Goal: Check status: Check status

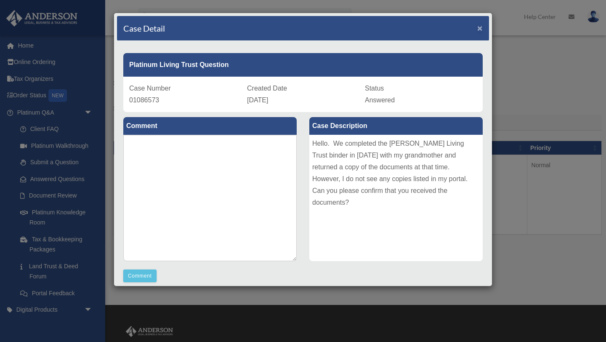
click at [479, 30] on span "×" at bounding box center [479, 28] width 5 height 10
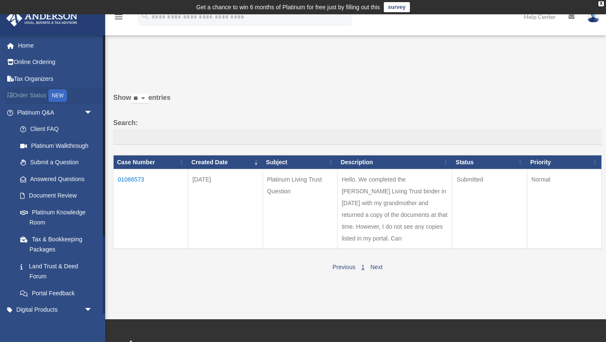
click at [38, 99] on link "Order Status NEW" at bounding box center [55, 95] width 99 height 17
click at [38, 94] on link "Order Status NEW" at bounding box center [55, 95] width 99 height 17
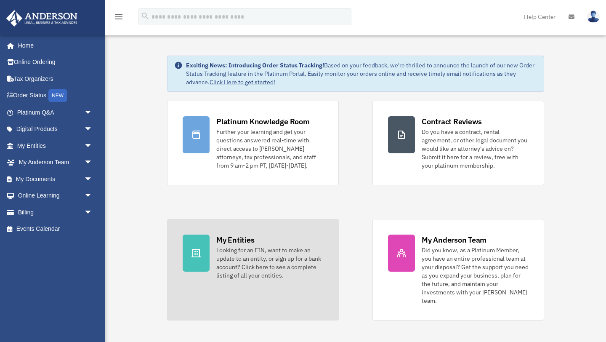
click at [263, 258] on div "Looking for an EIN, want to make an update to an entity, or sign up for a bank …" at bounding box center [269, 263] width 107 height 34
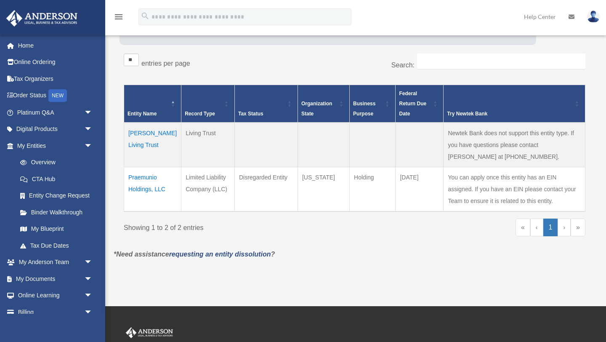
scroll to position [127, 0]
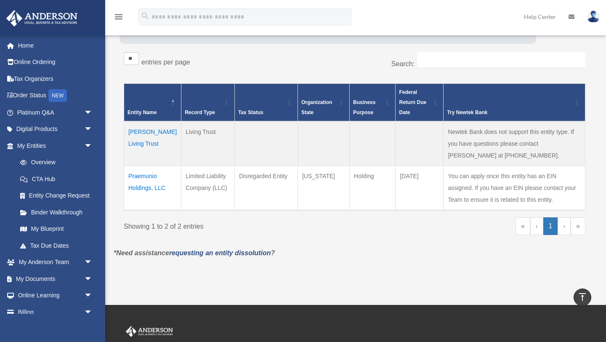
click at [138, 143] on td "Mable Dean Blake Living Trust" at bounding box center [152, 143] width 57 height 45
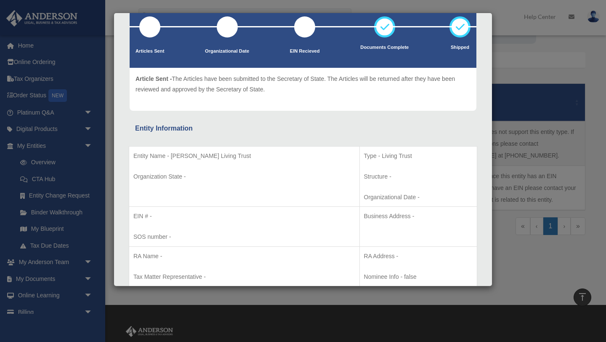
scroll to position [0, 0]
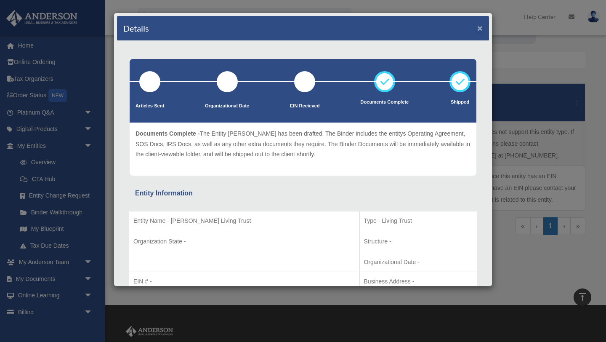
click at [481, 27] on button "×" at bounding box center [479, 28] width 5 height 9
